Goal: Register for event/course

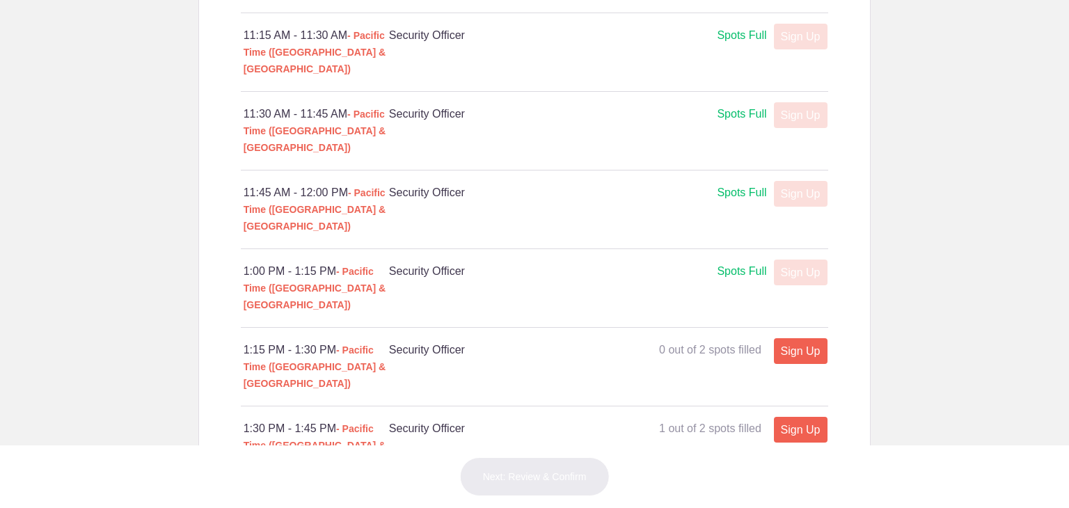
scroll to position [1269, 0]
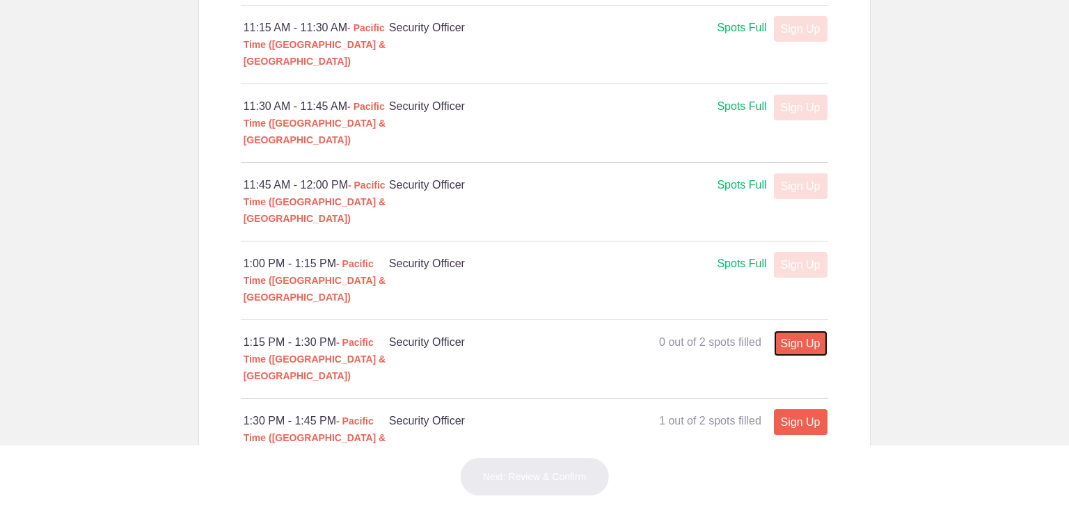
click at [794, 331] on link "Sign Up" at bounding box center [801, 344] width 54 height 26
type input "1"
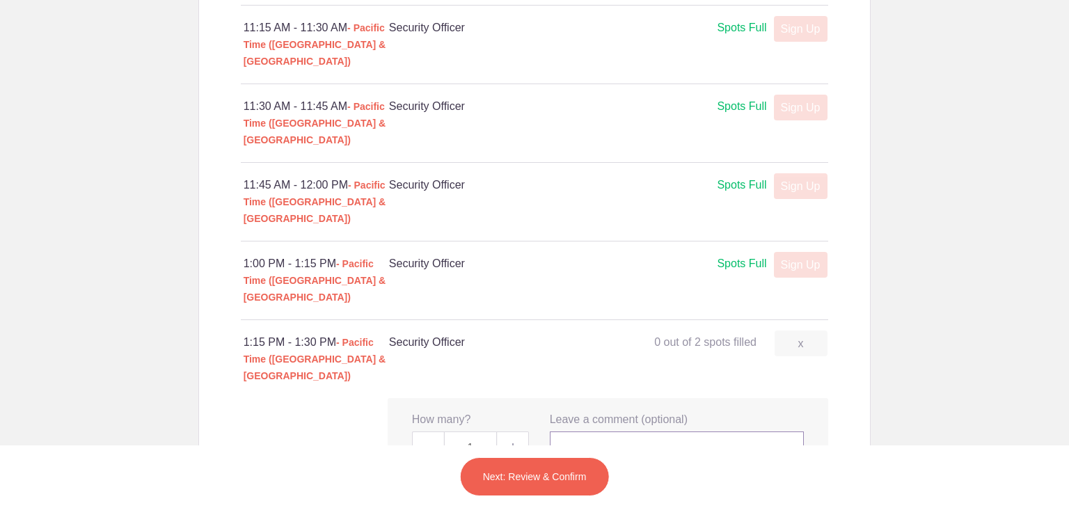
click at [639, 432] on input "text" at bounding box center [677, 447] width 255 height 31
click at [790, 398] on div "x How many? 1 x Leave a comment (optional) Person's Name Person's E-mail Leave …" at bounding box center [608, 437] width 441 height 79
click at [538, 478] on button "Next: Review & Confirm" at bounding box center [535, 476] width 150 height 39
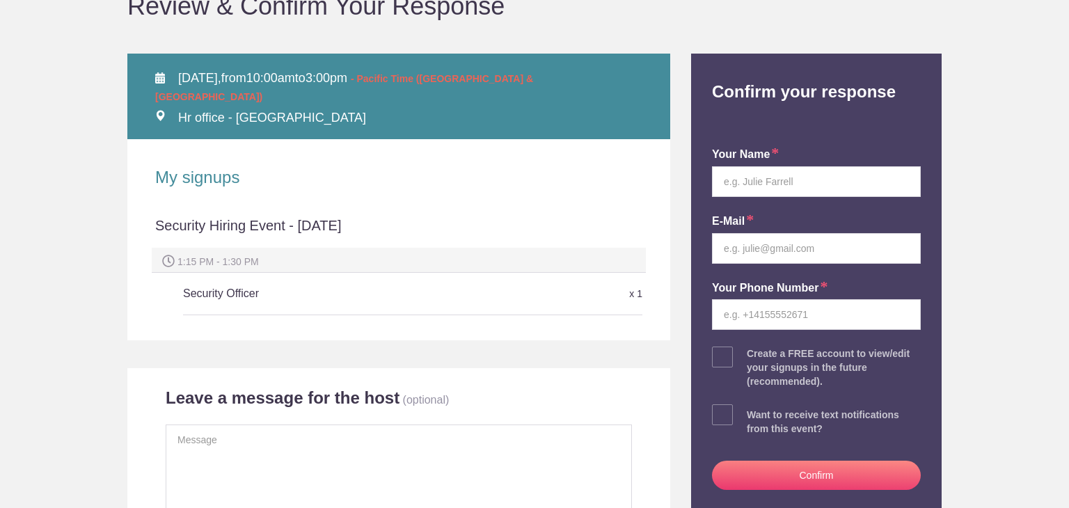
scroll to position [143, 0]
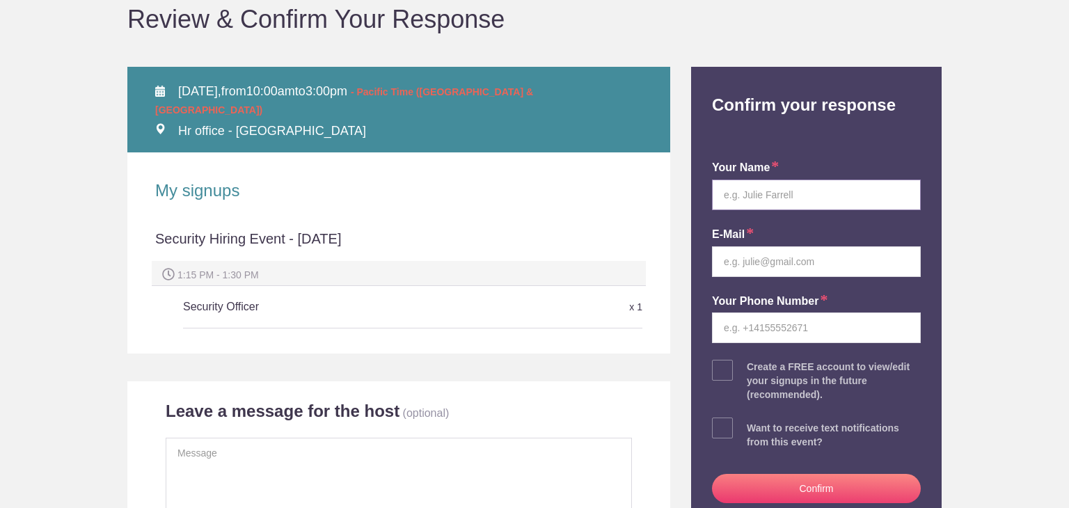
click at [754, 187] on input "text" at bounding box center [816, 195] width 209 height 31
type input "Ernest Robinson"
type input "2094094957"
click at [806, 272] on input "email" at bounding box center [816, 261] width 209 height 31
type input "86elrobinson@gmail.com"
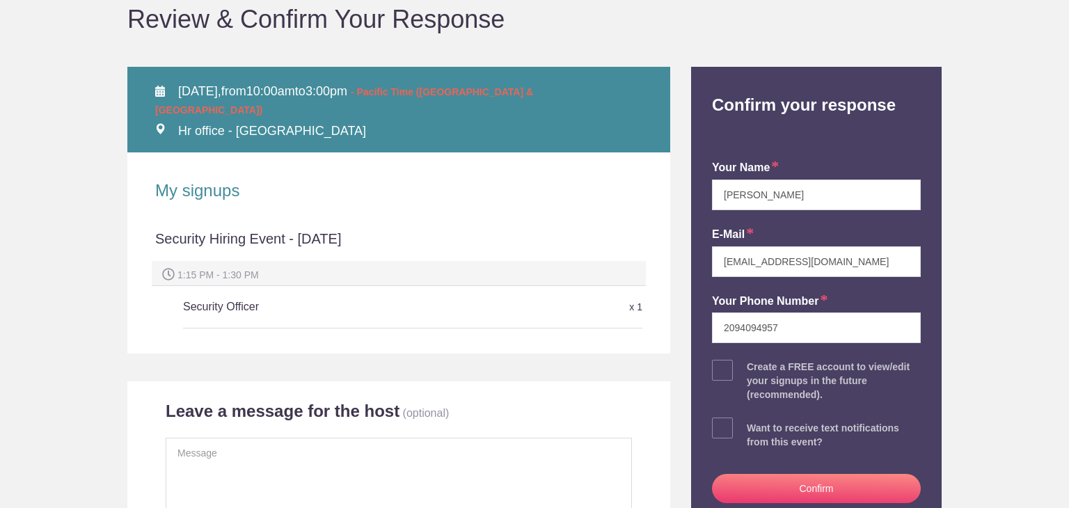
click at [725, 380] on div "your name Ernest Robinson E-mail 86elrobinson@gmail.com Your Phone Number 20940…" at bounding box center [817, 329] width 230 height 398
click at [725, 375] on span at bounding box center [722, 370] width 21 height 21
click at [751, 372] on input "checkbox" at bounding box center [855, 367] width 209 height 9
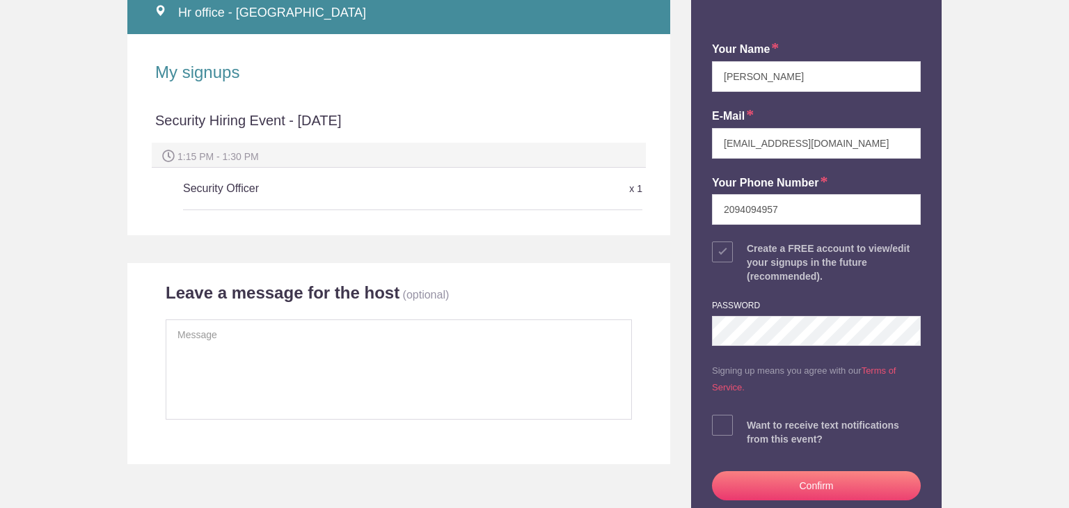
scroll to position [265, 0]
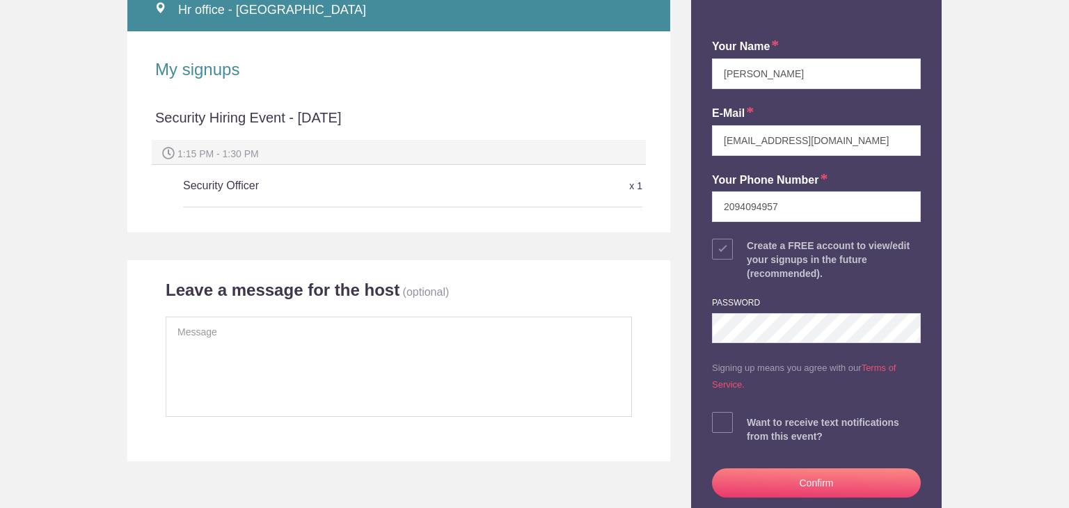
click at [723, 248] on span at bounding box center [722, 249] width 21 height 21
click at [751, 248] on input "checkbox" at bounding box center [855, 246] width 209 height 9
checkbox input "false"
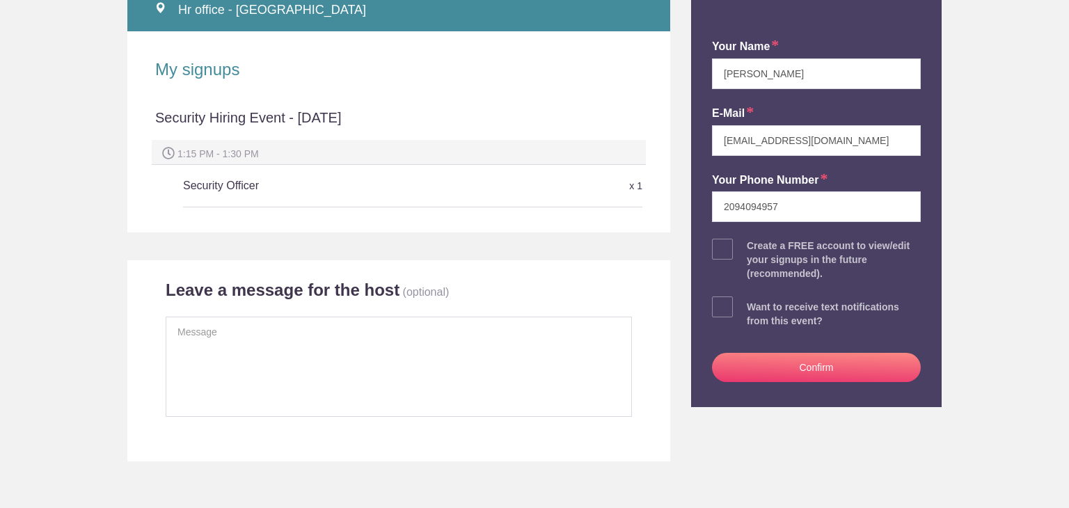
click at [778, 366] on button "Confirm" at bounding box center [816, 367] width 209 height 29
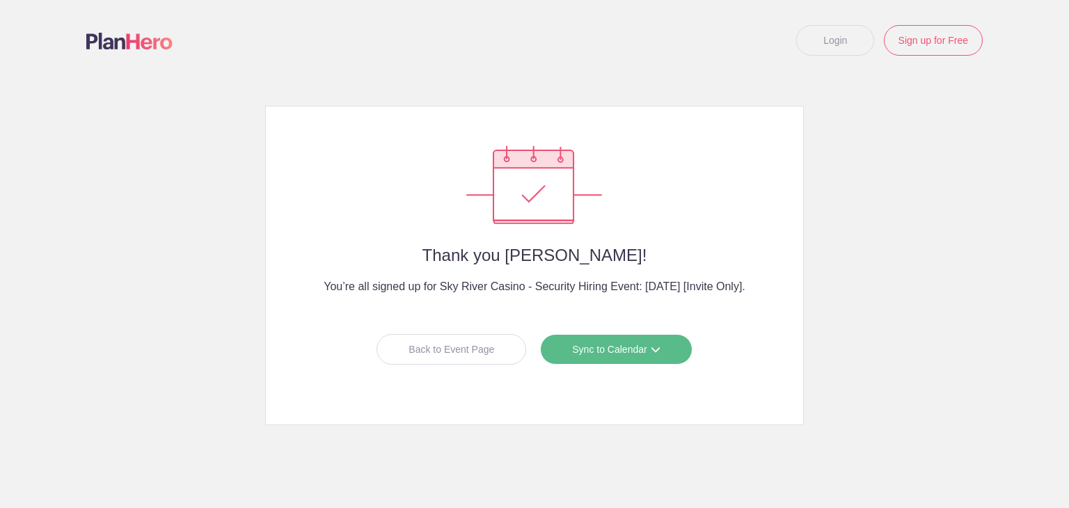
click at [647, 346] on link "Sync to Calendar" at bounding box center [616, 349] width 152 height 31
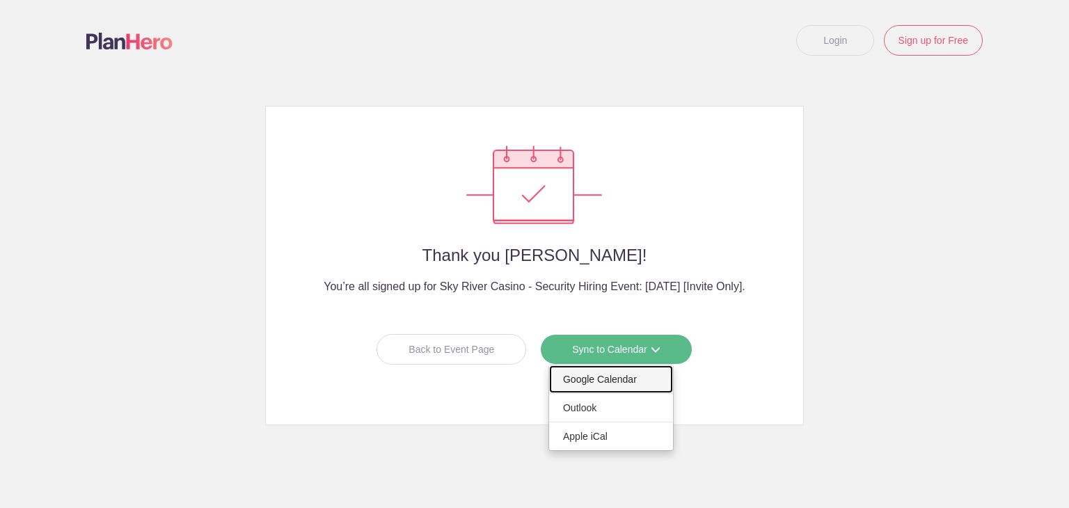
click at [603, 389] on link "Google Calendar" at bounding box center [611, 380] width 124 height 28
